Goal: Check status: Check status

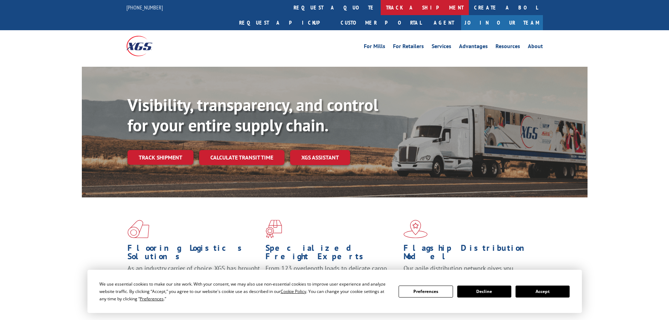
click at [381, 6] on link "track a shipment" at bounding box center [425, 7] width 88 height 15
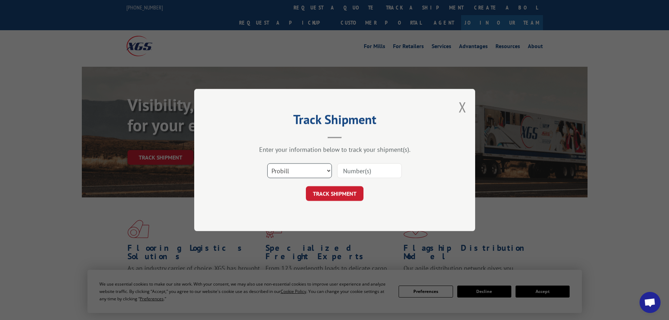
click at [326, 169] on select "Select category... Probill BOL PO" at bounding box center [299, 170] width 65 height 15
select select "bol"
click at [267, 163] on select "Select category... Probill BOL PO" at bounding box center [299, 170] width 65 height 15
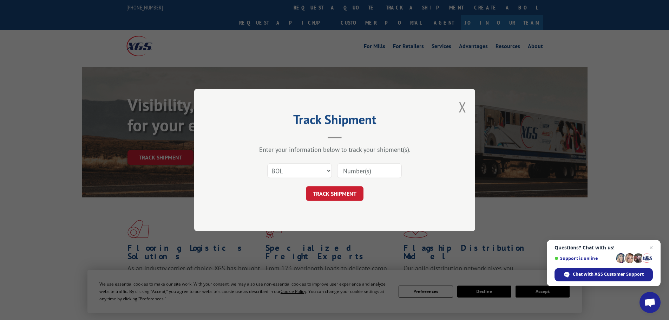
click at [347, 172] on input at bounding box center [369, 170] width 65 height 15
paste input "6100043635"
type input "6100043635"
click at [342, 201] on div "Track Shipment Enter your information below to track your shipment(s). Select c…" at bounding box center [334, 160] width 281 height 142
click at [342, 197] on button "TRACK SHIPMENT" at bounding box center [335, 193] width 58 height 15
